Goal: Information Seeking & Learning: Find specific fact

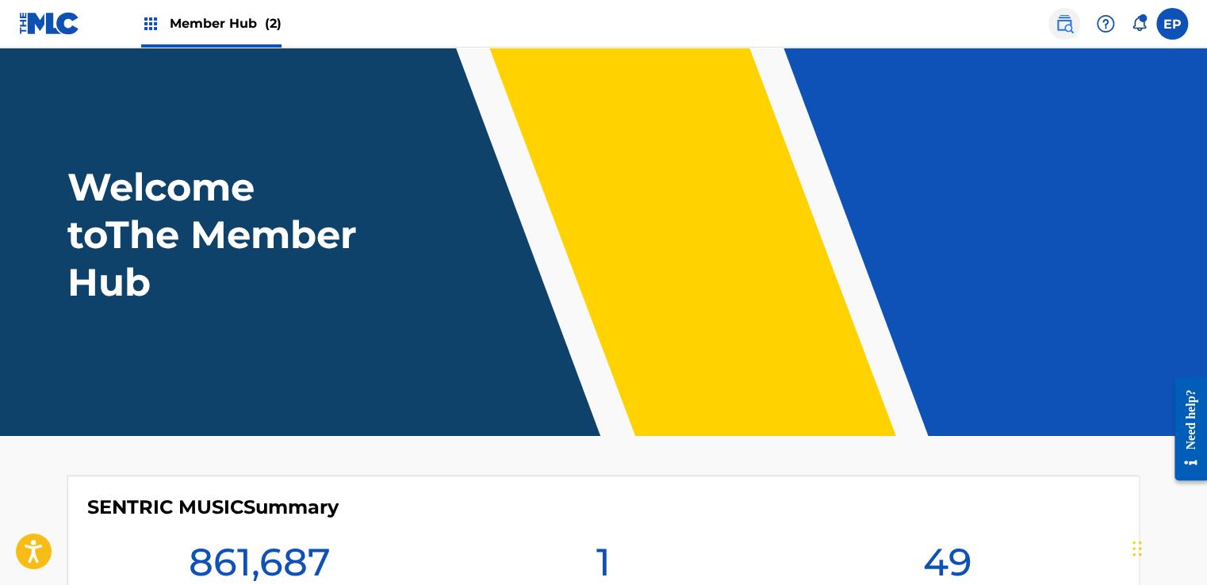
click at [1057, 16] on img at bounding box center [1064, 23] width 19 height 19
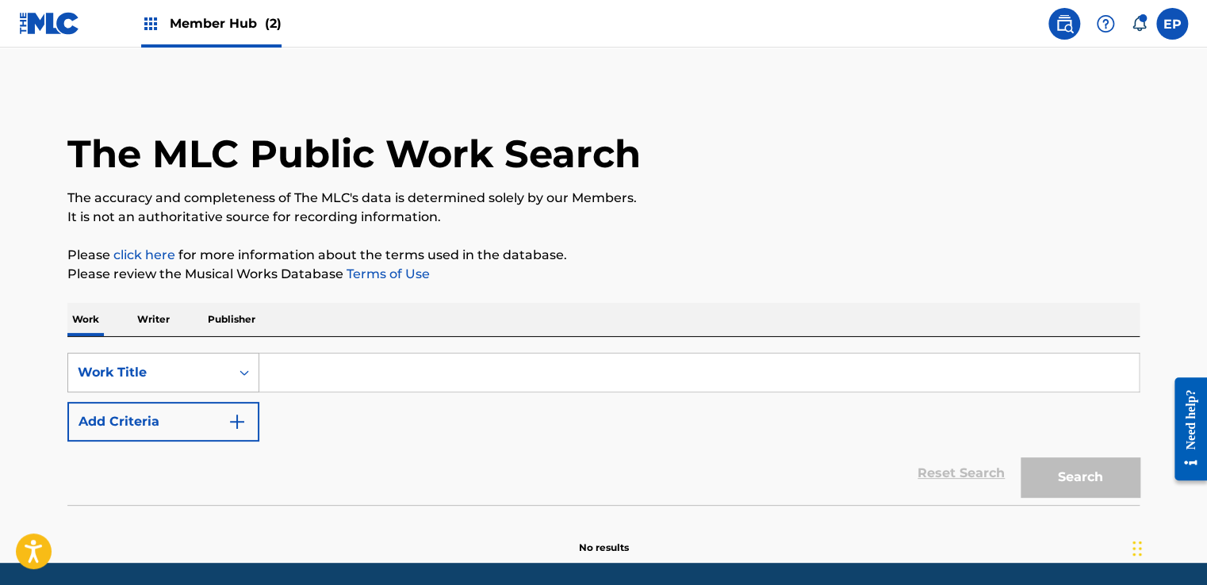
click at [135, 366] on div "Work Title" at bounding box center [163, 373] width 192 height 40
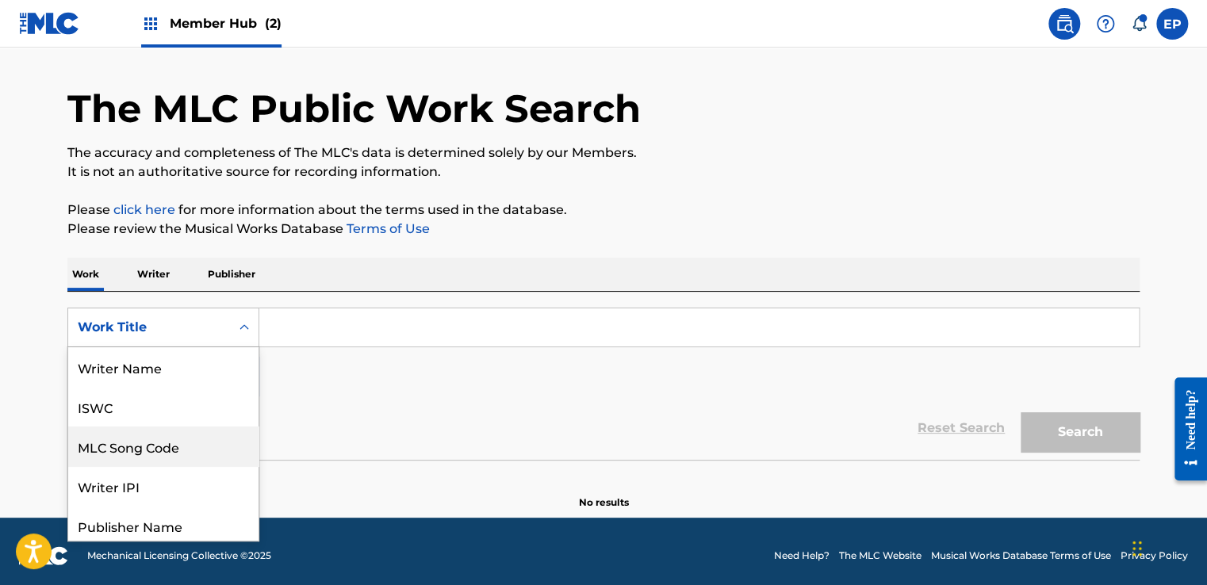
scroll to position [79, 0]
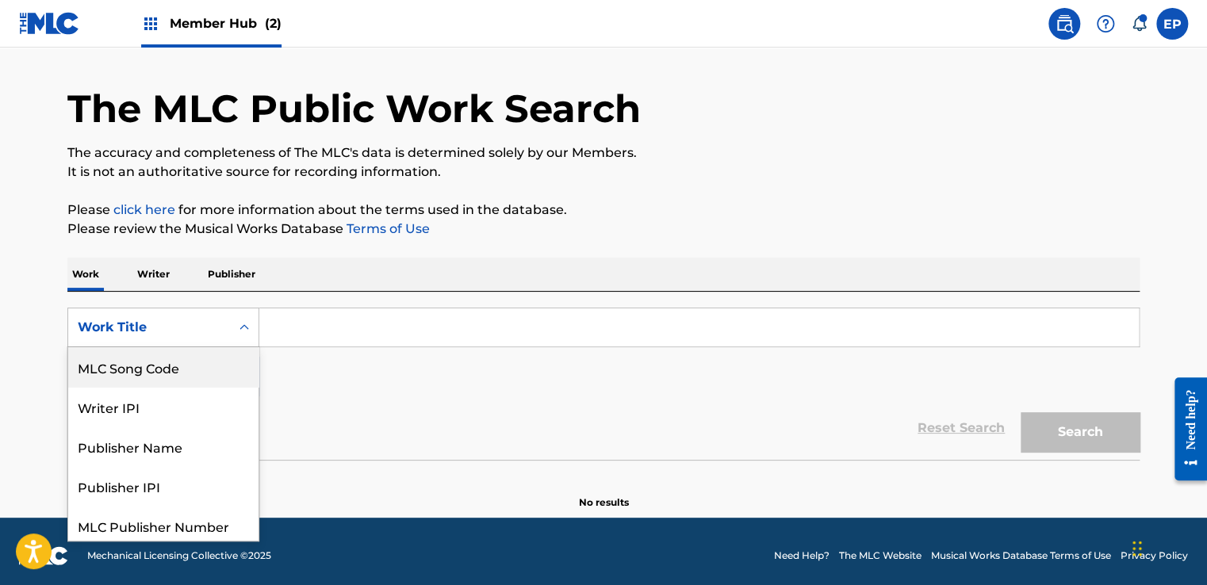
click at [124, 366] on div "MLC Song Code" at bounding box center [163, 367] width 190 height 40
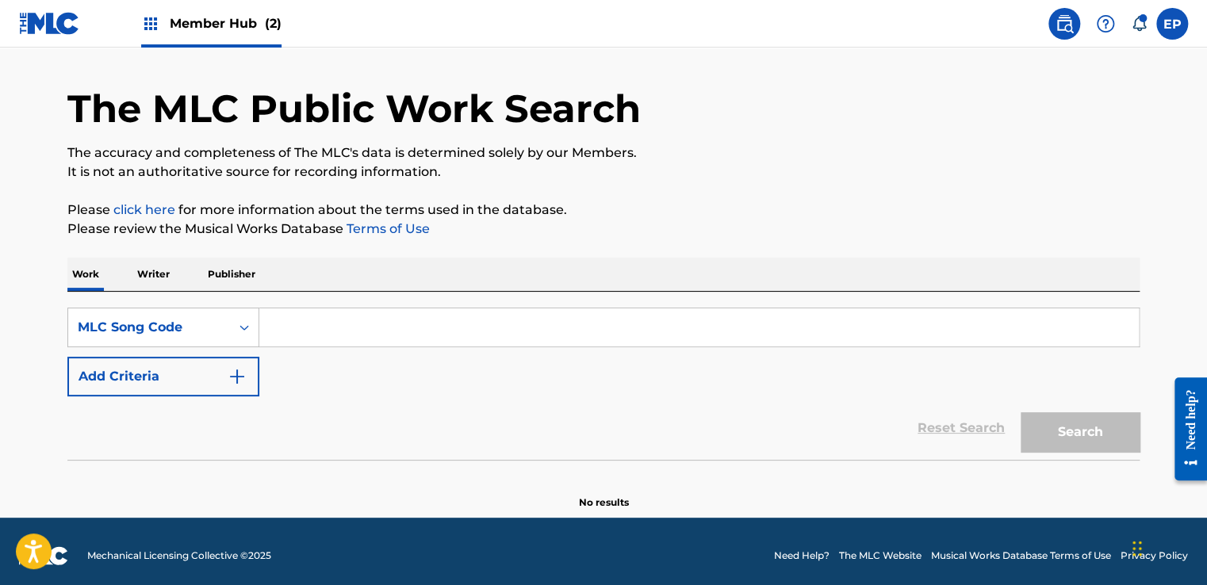
click at [327, 356] on div "SearchWithCriteriadbc91fa4-5f3d-4d10-b0b2-cdaecfb37da4 MLC Song Code Add Criter…" at bounding box center [603, 352] width 1072 height 89
click at [326, 342] on input "Search Form" at bounding box center [698, 327] width 879 height 38
paste input "RA2WYZ"
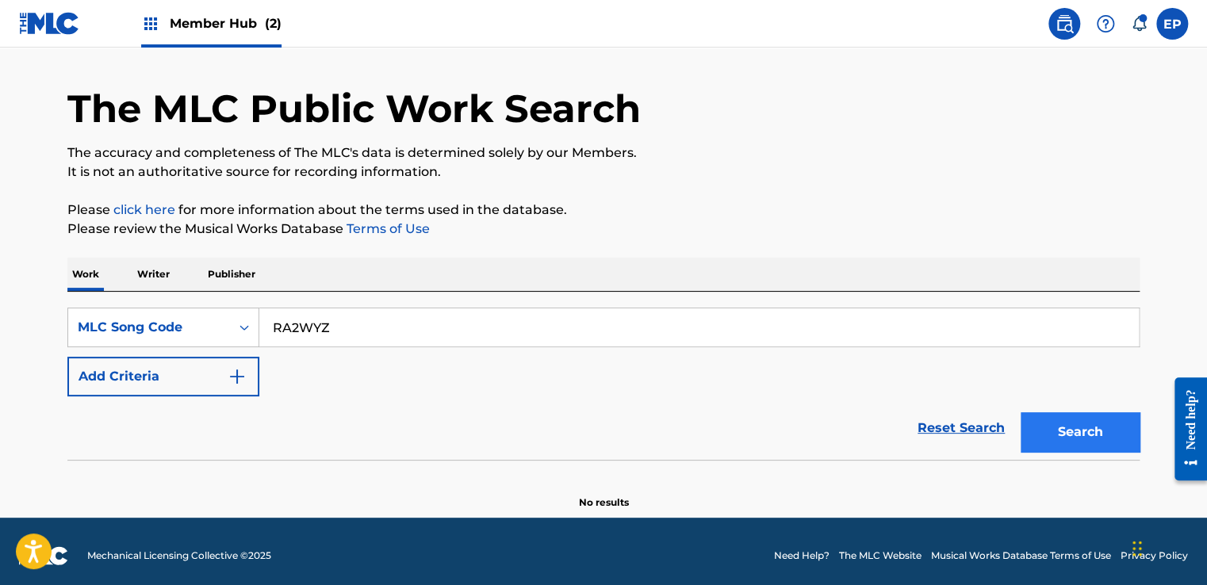
type input "RA2WYZ"
click at [1109, 441] on button "Search" at bounding box center [1079, 432] width 119 height 40
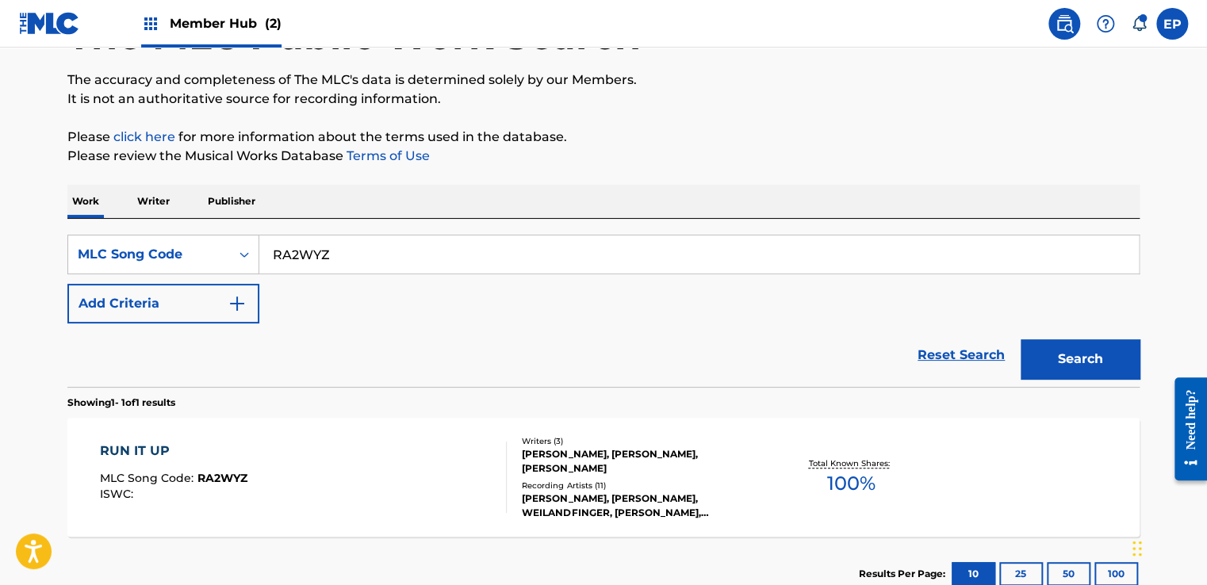
scroll to position [204, 0]
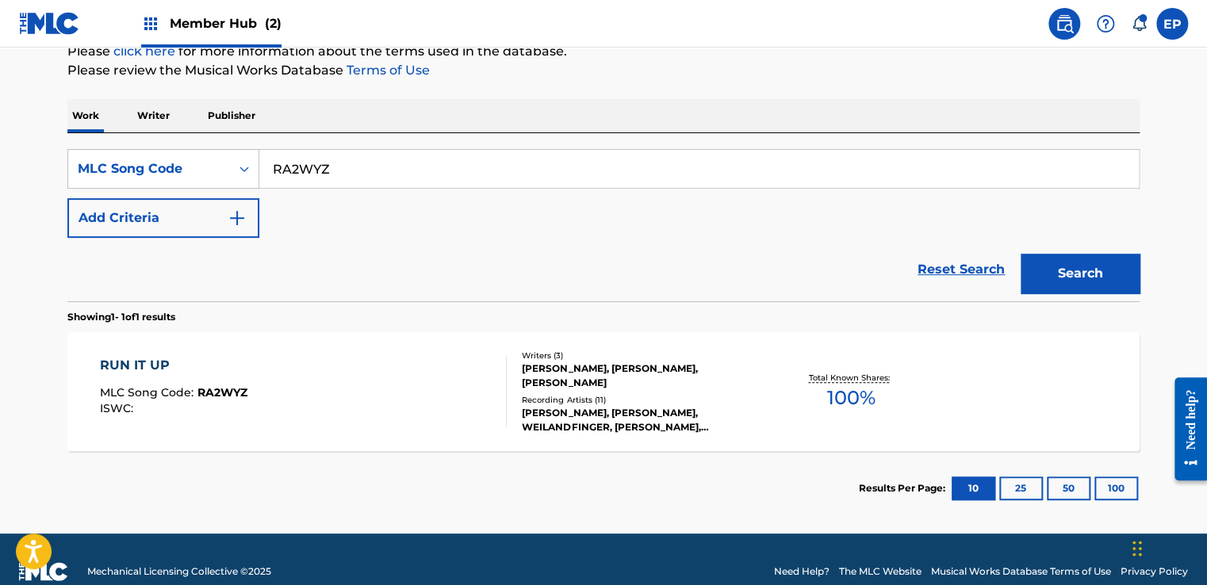
click at [403, 414] on div "RUN IT UP MLC Song Code : RA2WYZ ISWC :" at bounding box center [304, 391] width 408 height 71
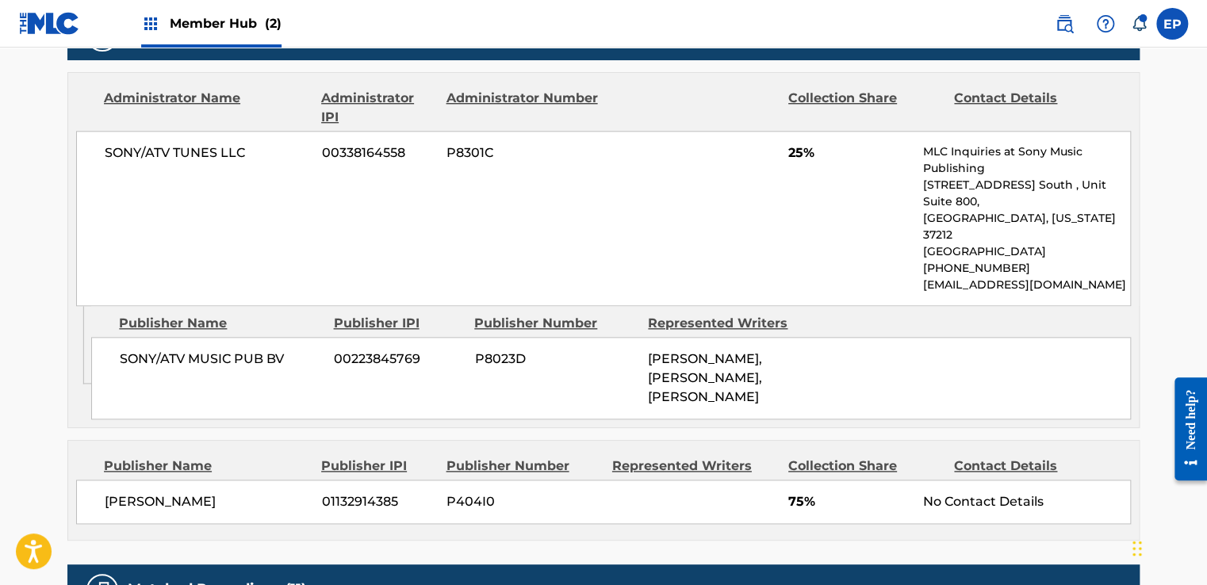
scroll to position [793, 0]
